Goal: Navigation & Orientation: Go to known website

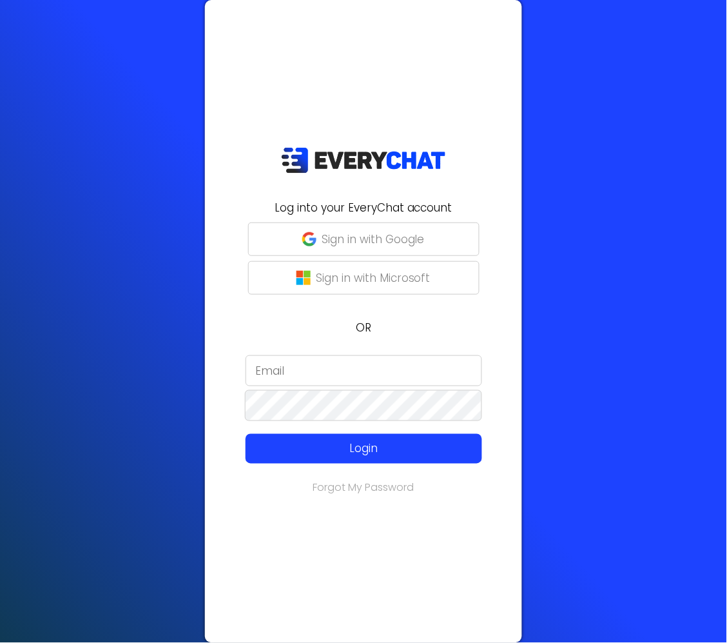
click at [213, 496] on div at bounding box center [213, 496] width 0 height 0
click at [411, 237] on p "Sign in with Google" at bounding box center [373, 239] width 103 height 17
click at [213, 496] on div at bounding box center [213, 496] width 0 height 0
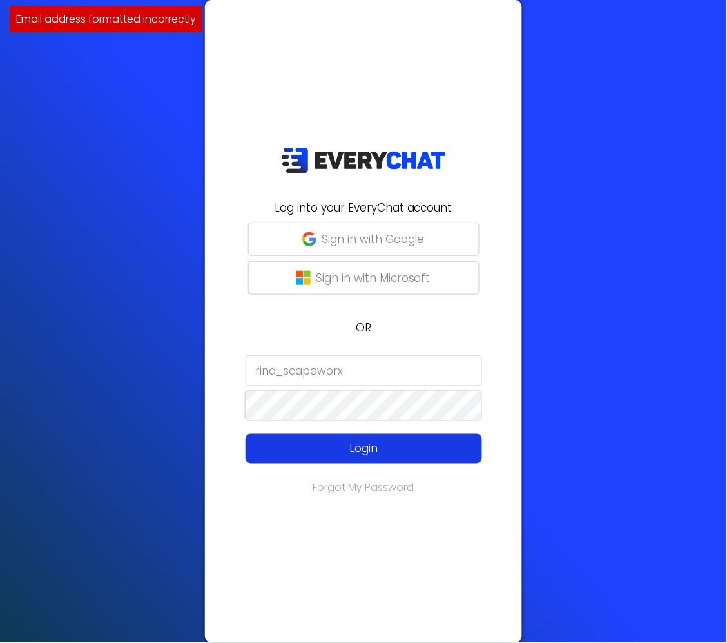
click at [400, 446] on p "Login" at bounding box center [363, 448] width 189 height 17
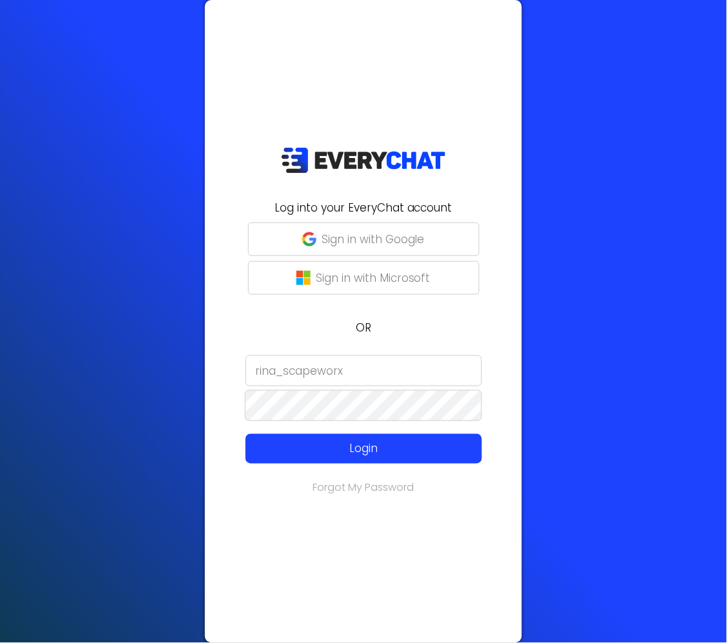
click at [282, 375] on input "rina_scapeworx" at bounding box center [364, 370] width 237 height 31
click at [277, 375] on input "rina_scapeworx" at bounding box center [364, 370] width 237 height 31
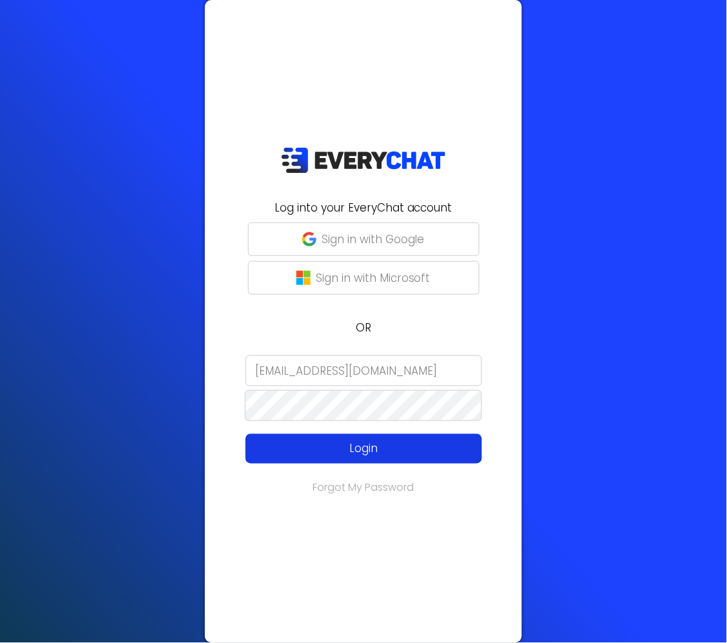
type input "rina@scapeworx.com"
click at [401, 443] on p "Login" at bounding box center [363, 448] width 189 height 17
